Goal: Task Accomplishment & Management: Manage account settings

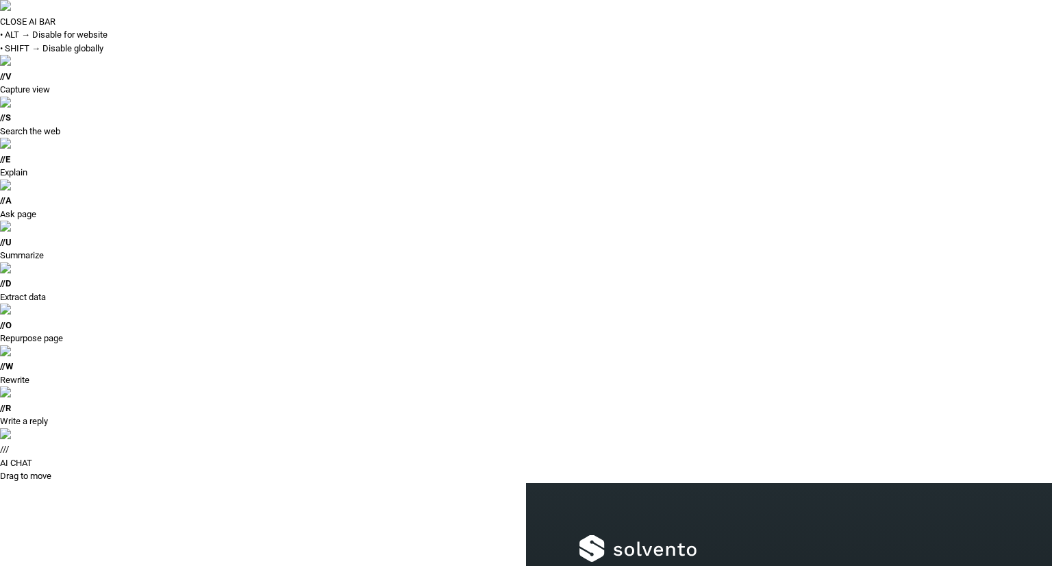
type input "**********"
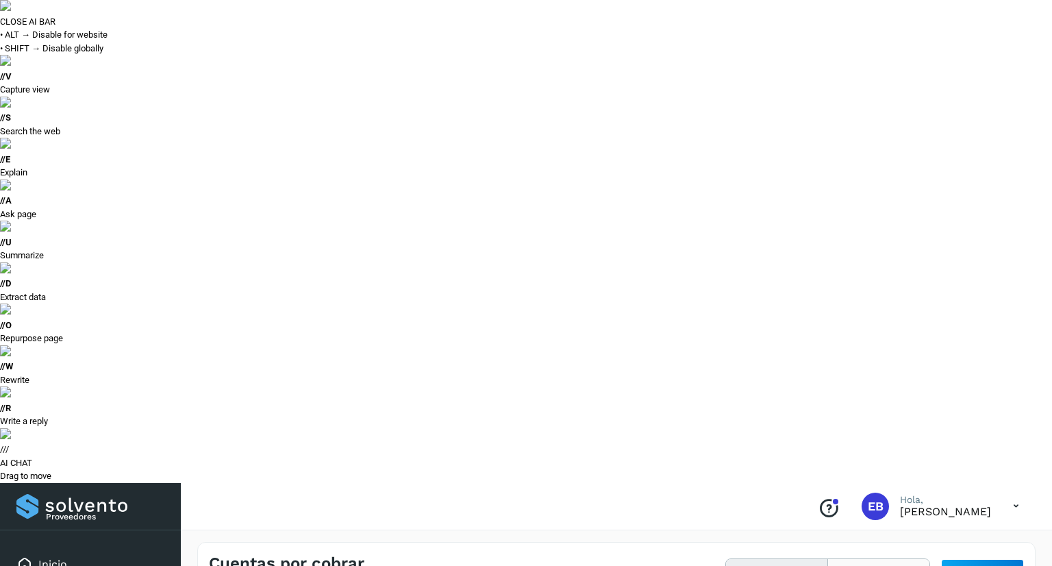
click at [873, 559] on button "Todas" at bounding box center [878, 571] width 101 height 25
click at [780, 559] on button "Para adelantar" at bounding box center [777, 571] width 102 height 25
